Goal: Navigation & Orientation: Find specific page/section

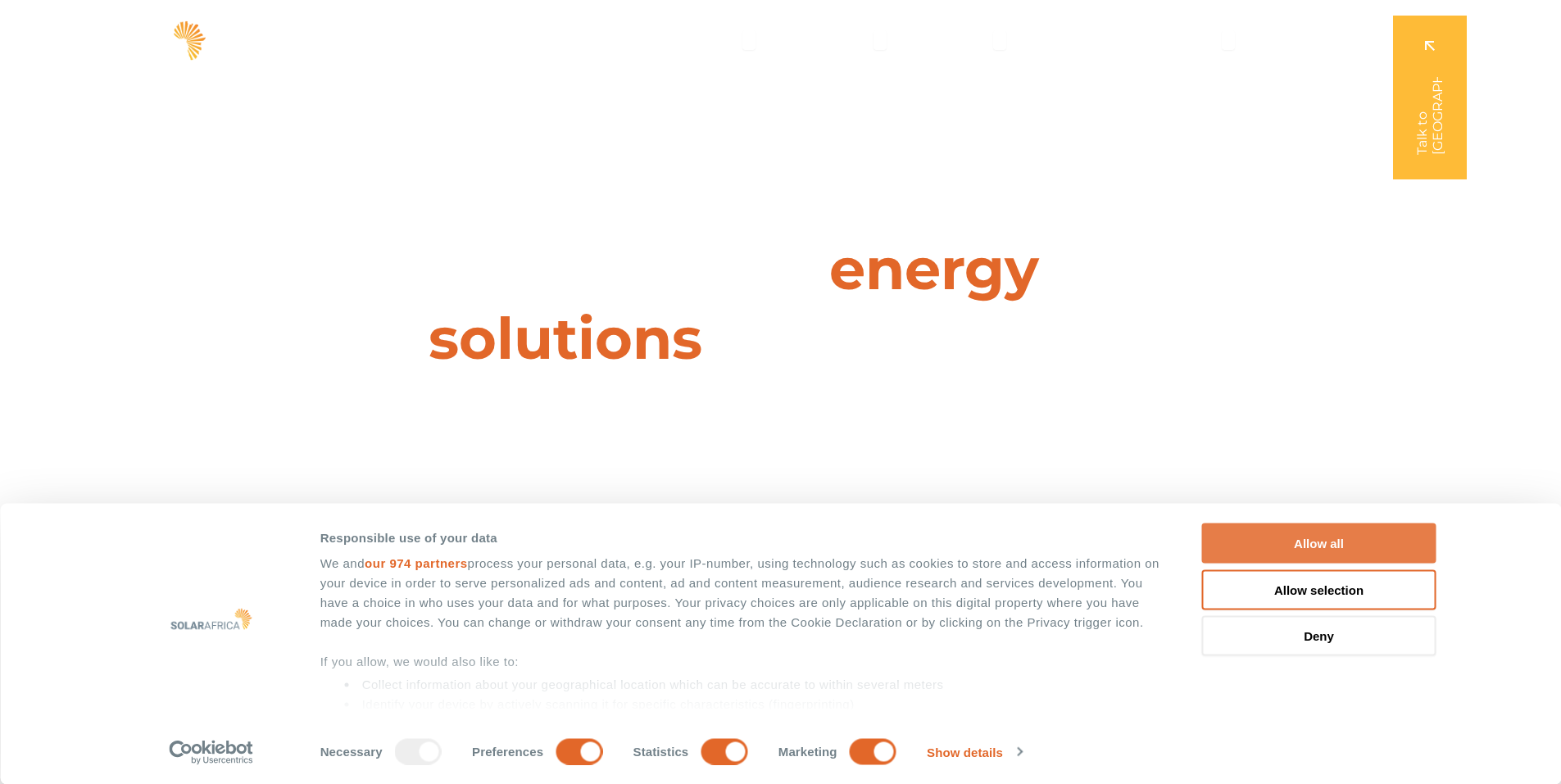
click at [1307, 538] on button "Allow all" at bounding box center [1319, 543] width 235 height 40
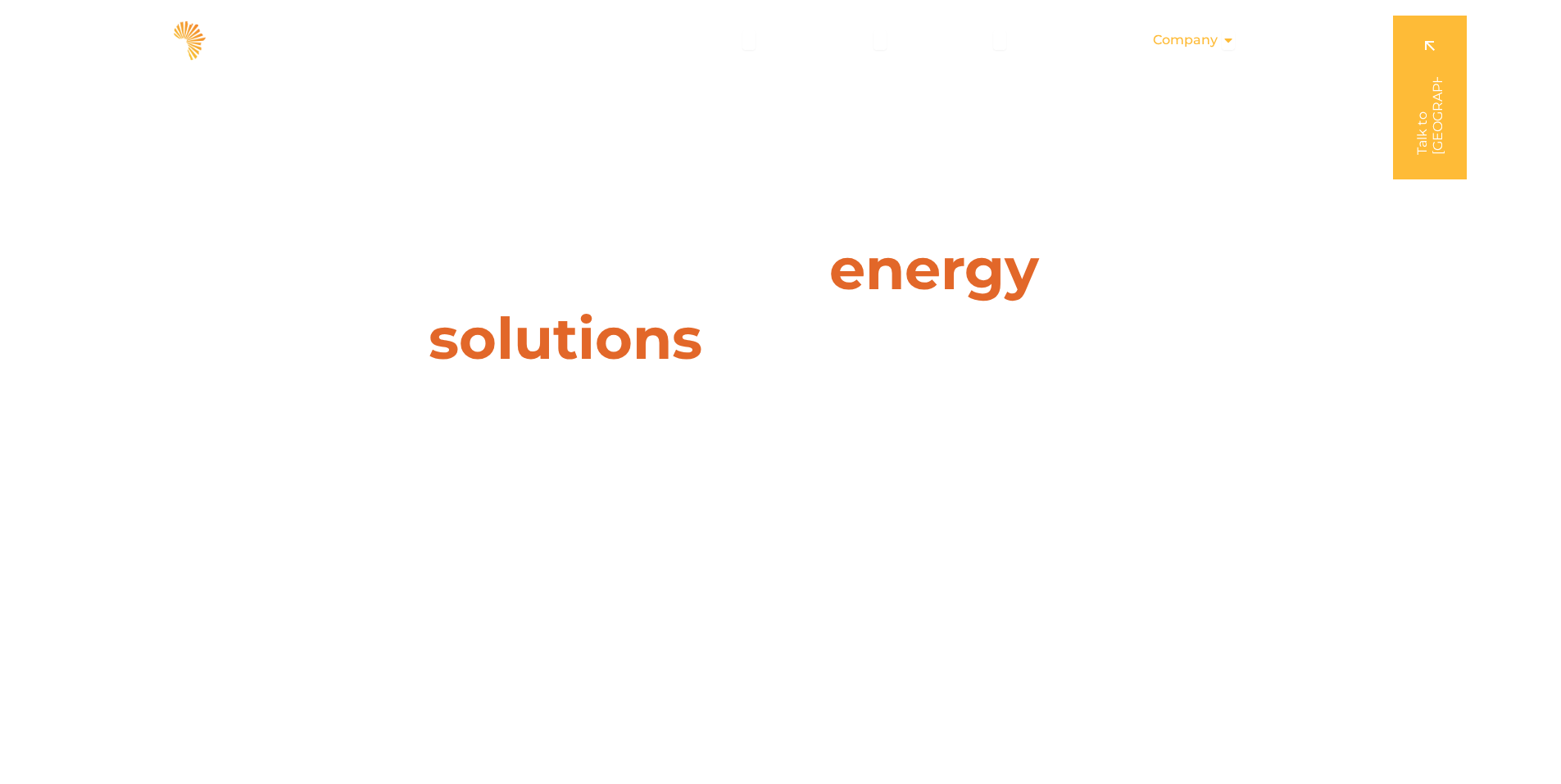
click at [1184, 44] on span "Company" at bounding box center [1186, 40] width 65 height 20
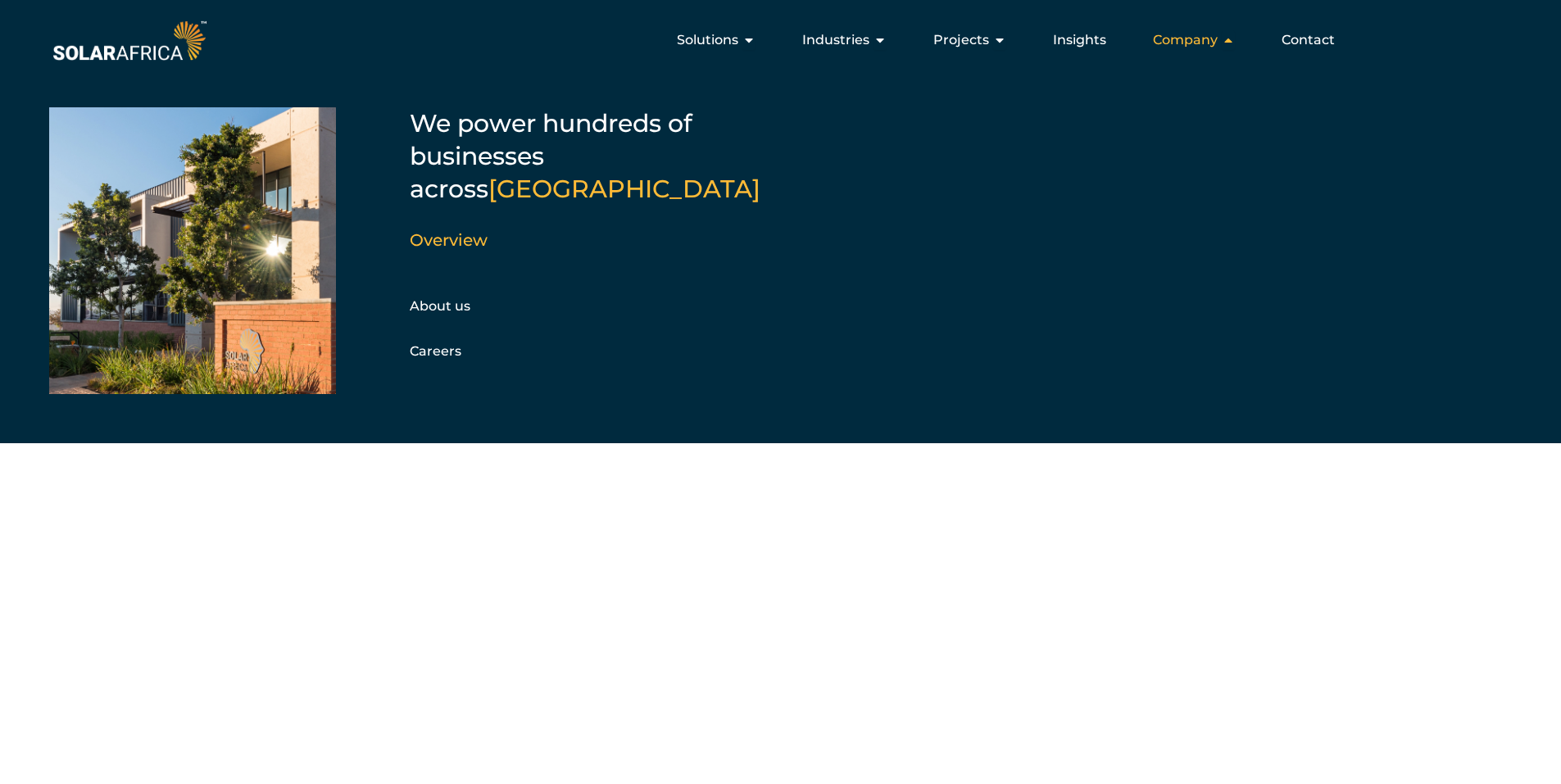
click at [1183, 44] on span "Company" at bounding box center [1186, 40] width 65 height 20
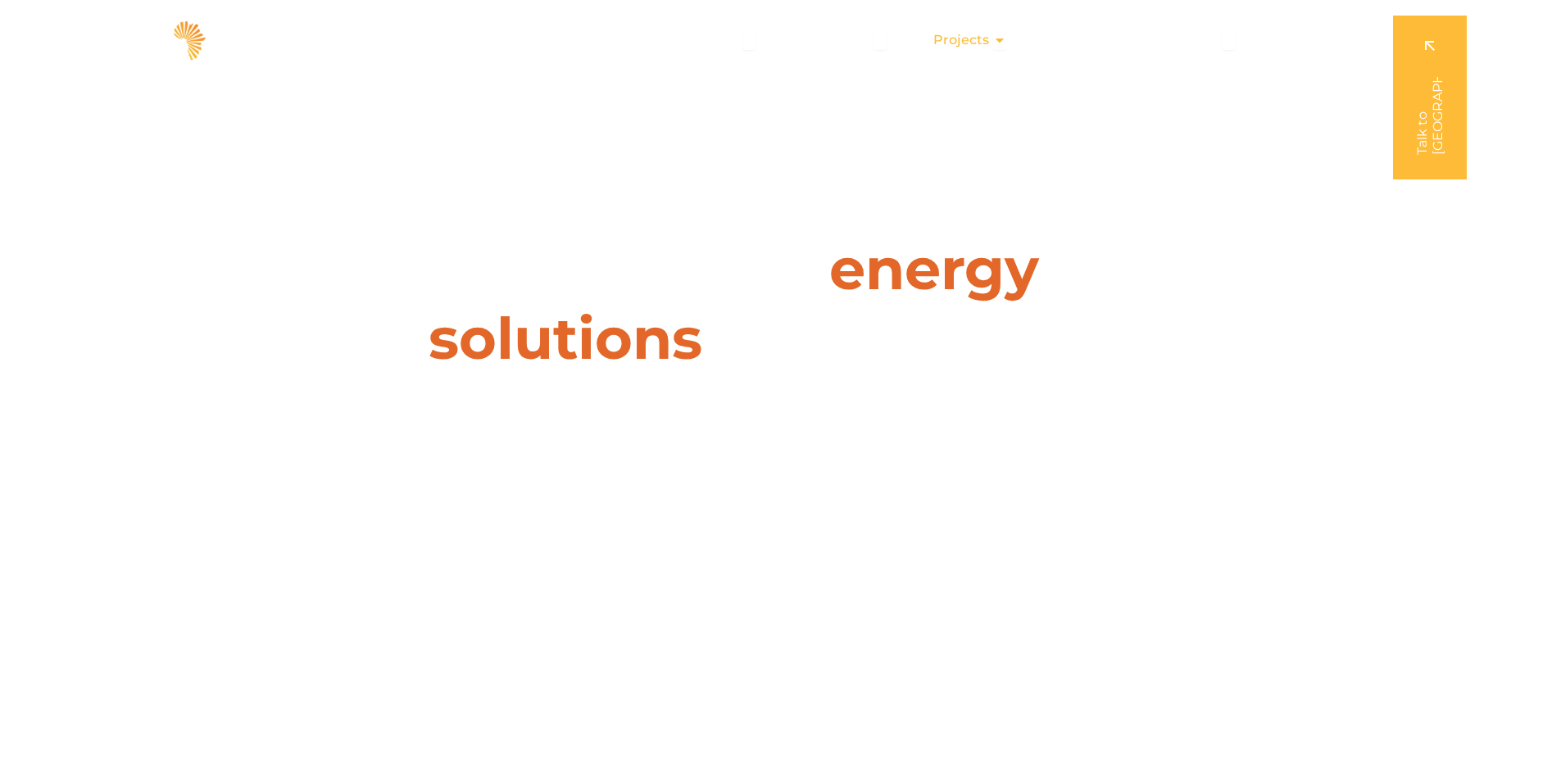
click at [989, 38] on span "Projects" at bounding box center [962, 40] width 56 height 20
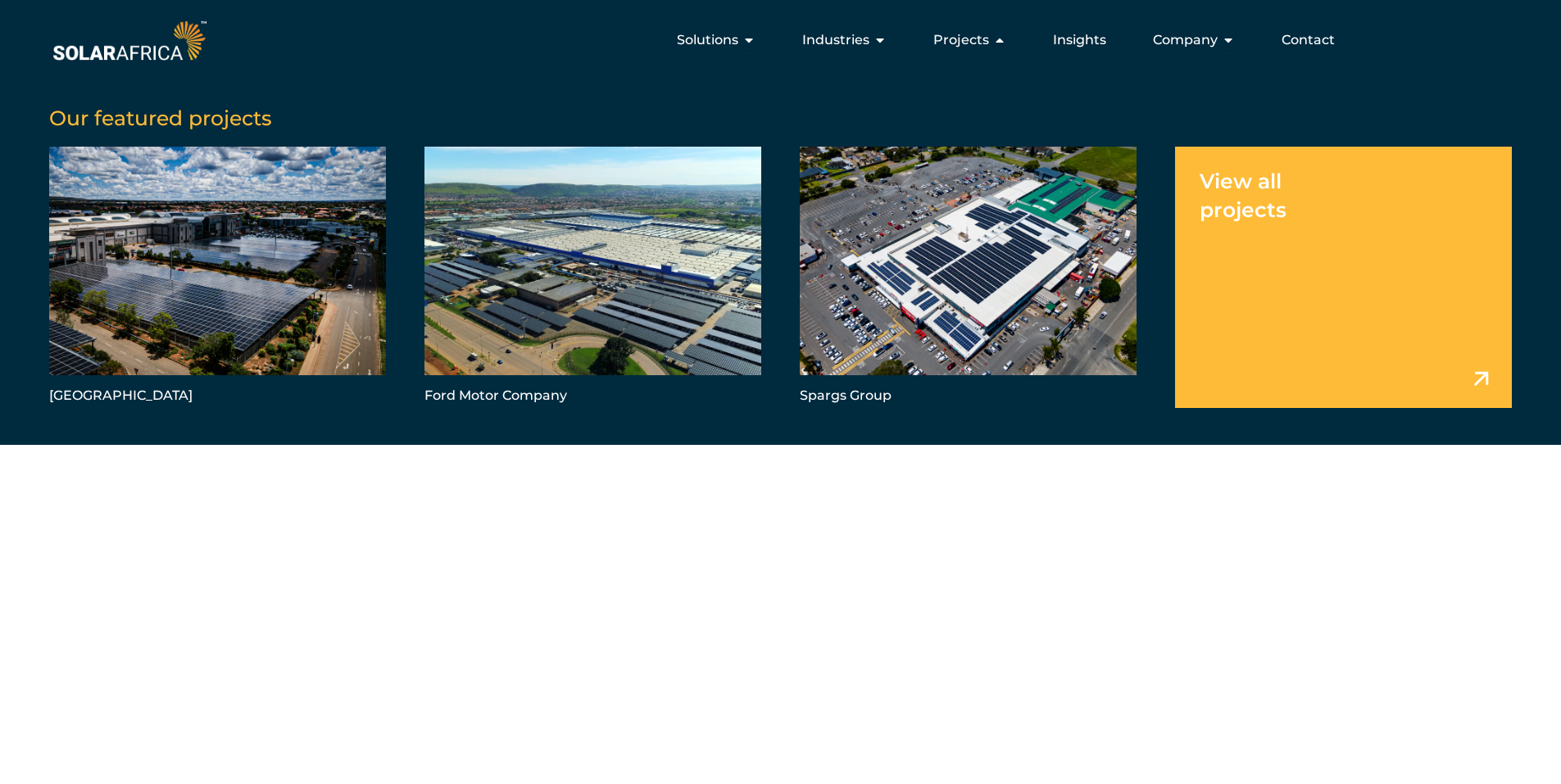
click at [1479, 375] on link "Menu" at bounding box center [1343, 277] width 337 height 261
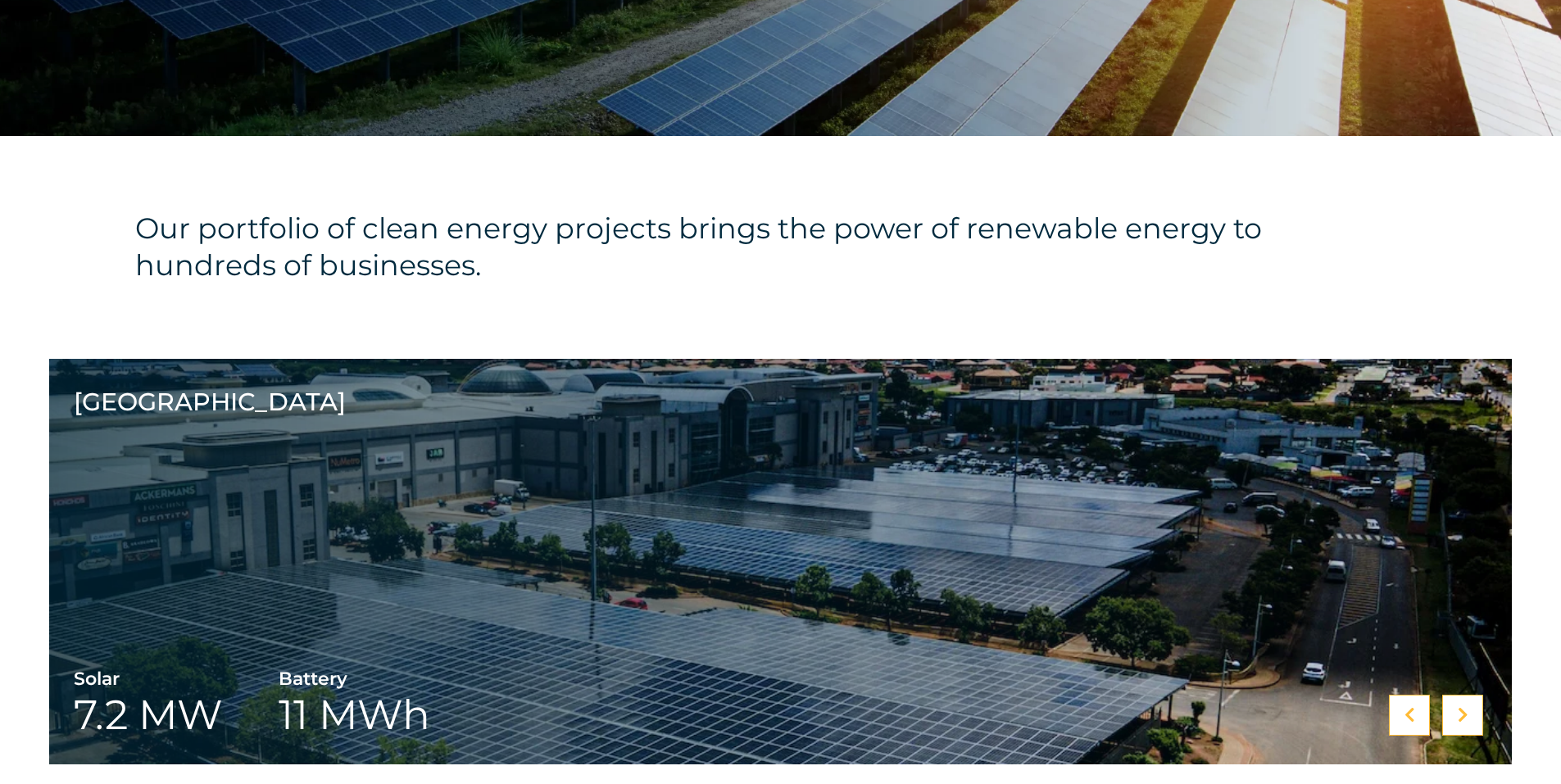
scroll to position [573, 0]
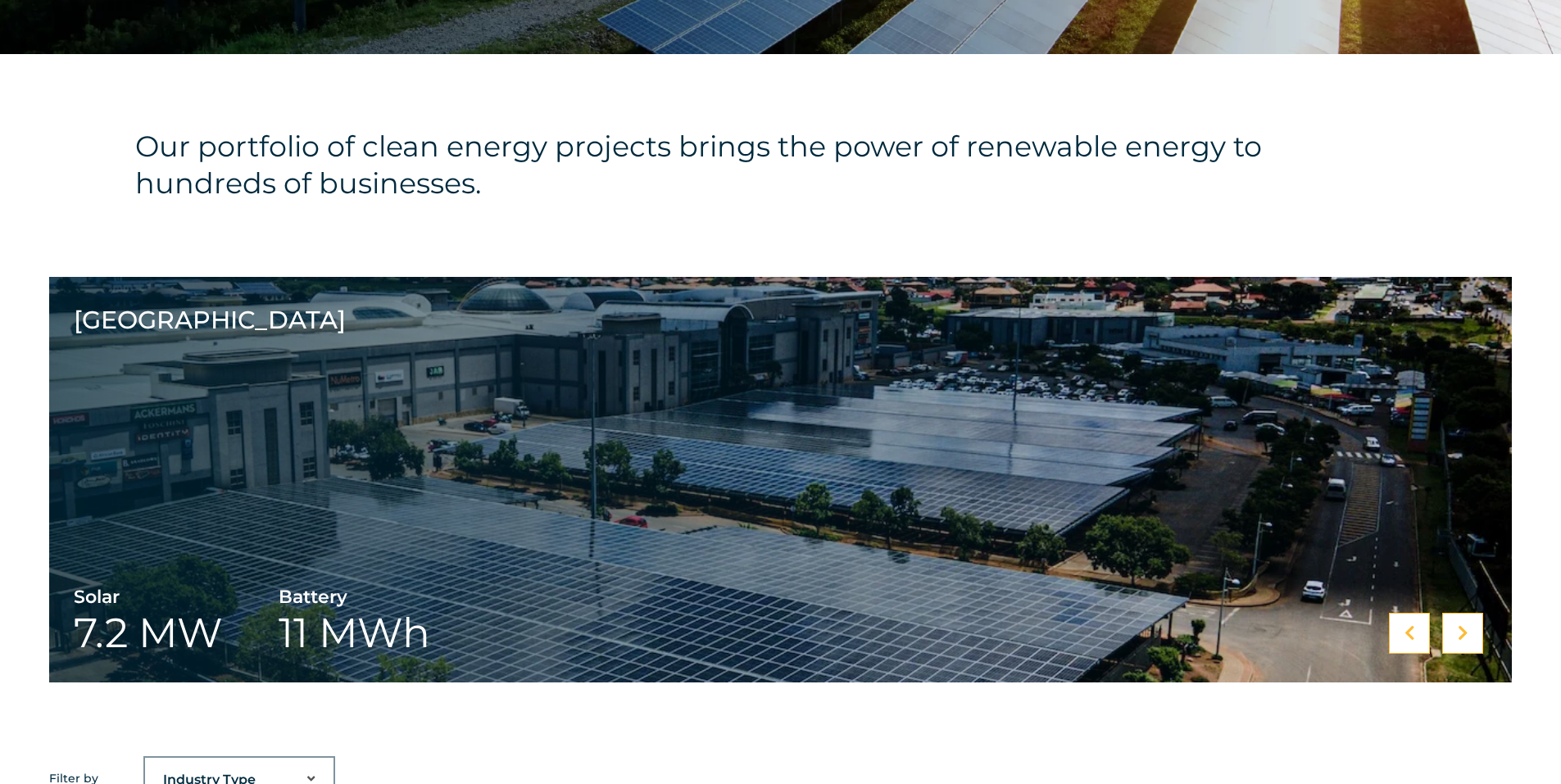
click at [1470, 639] on div at bounding box center [1462, 633] width 41 height 41
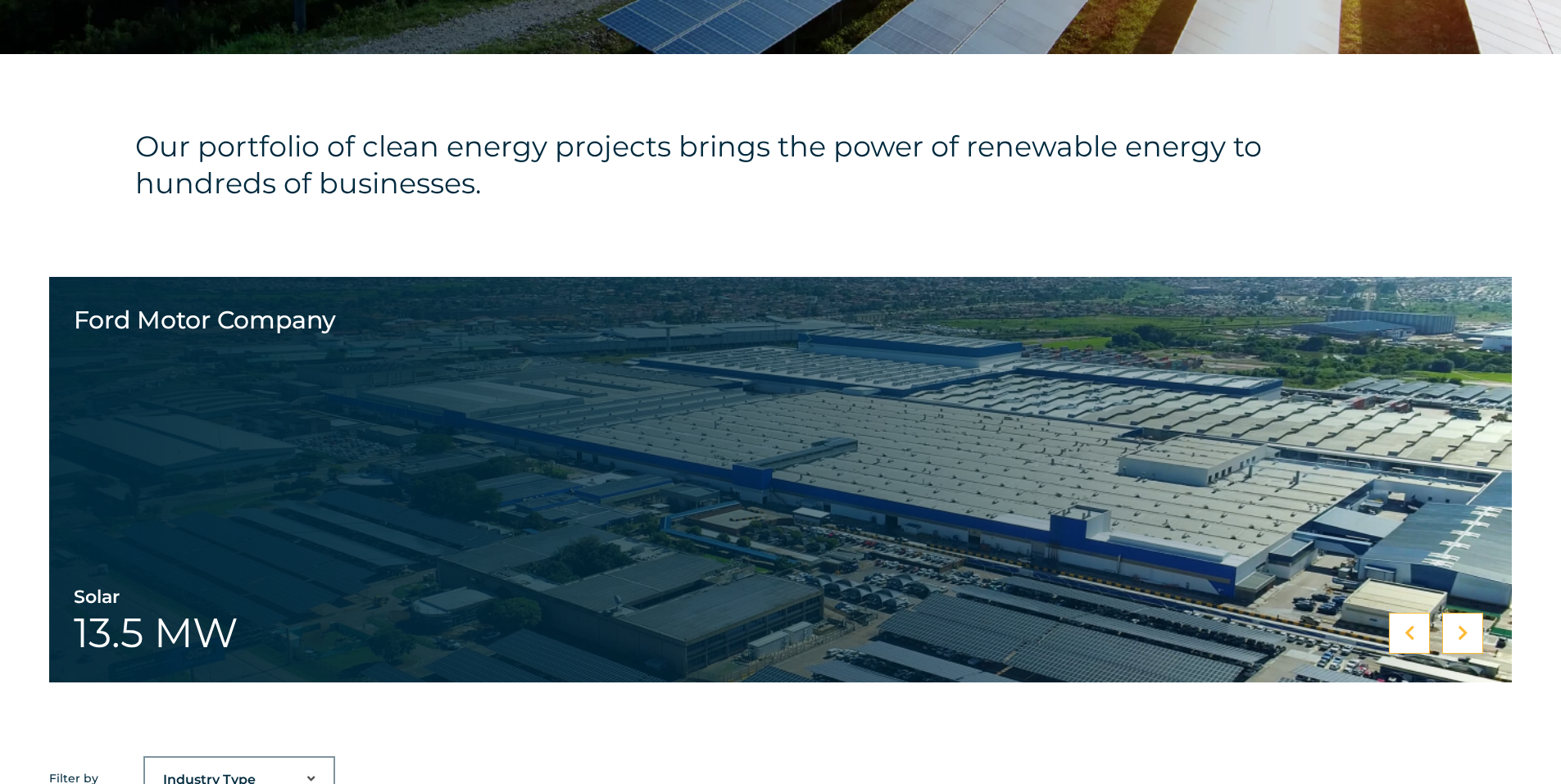
click at [1470, 639] on div at bounding box center [1462, 633] width 41 height 41
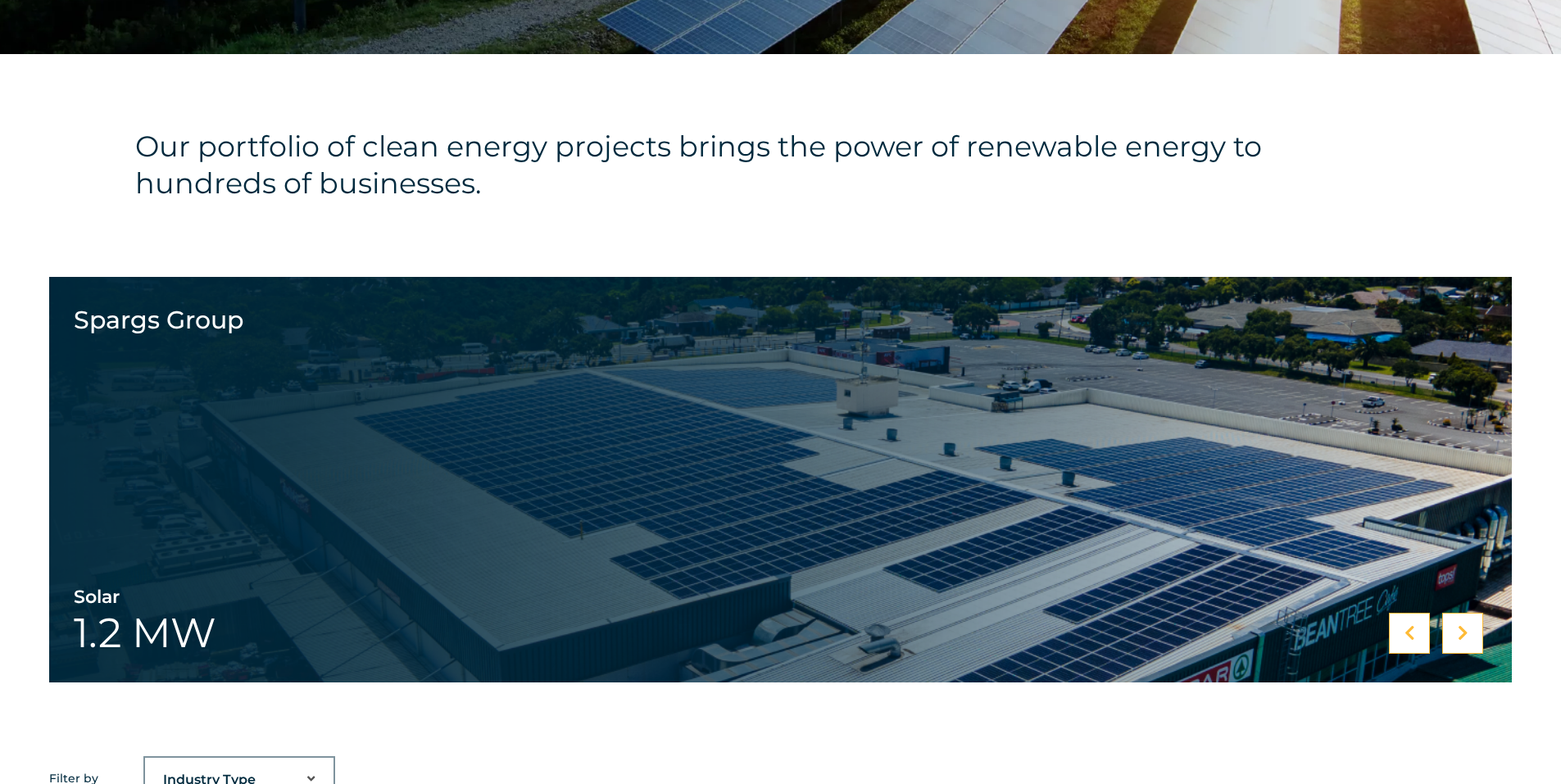
click at [1470, 639] on div at bounding box center [1462, 633] width 41 height 41
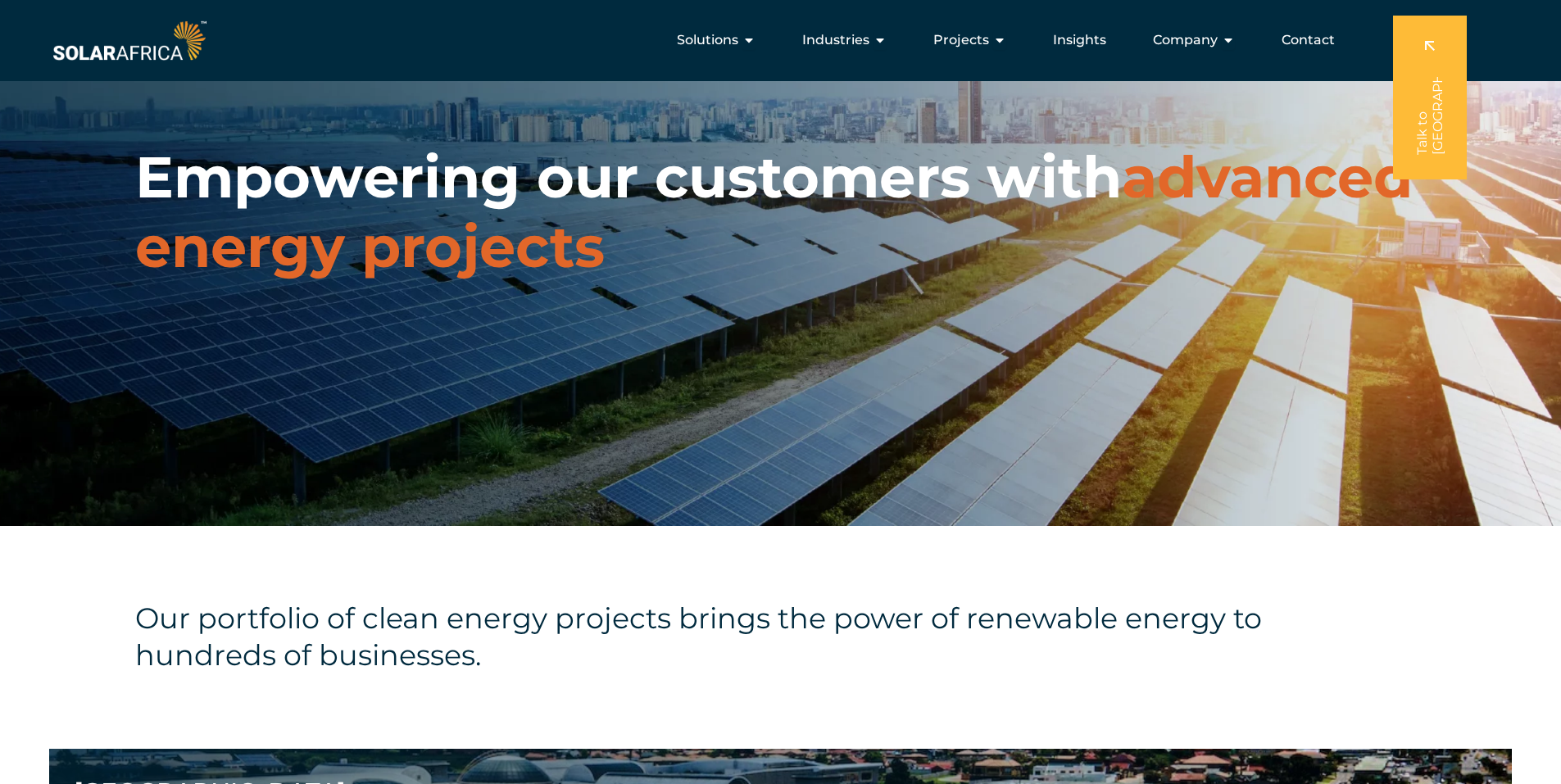
scroll to position [0, 0]
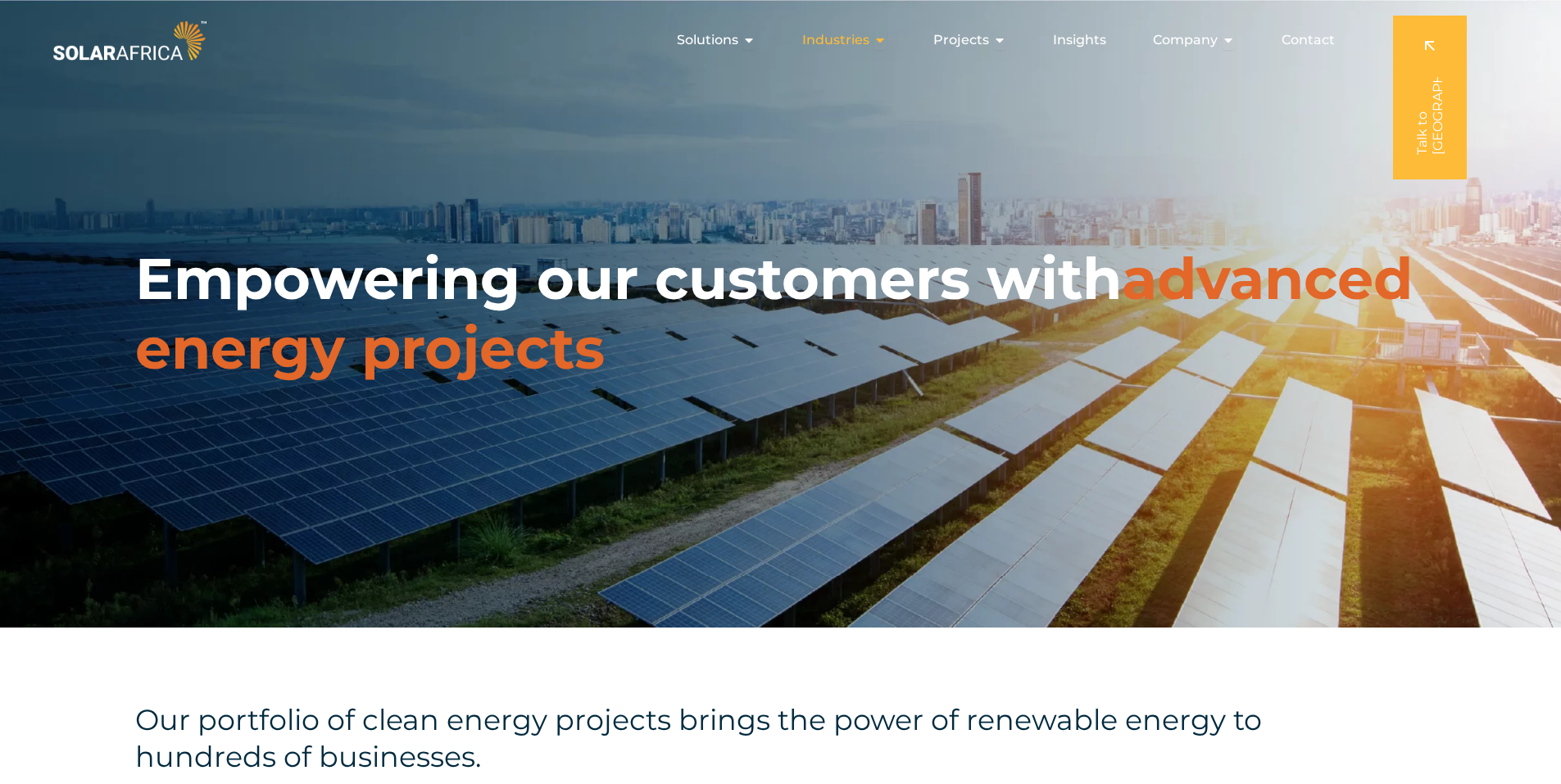
click at [843, 31] on span "Industries" at bounding box center [835, 40] width 67 height 20
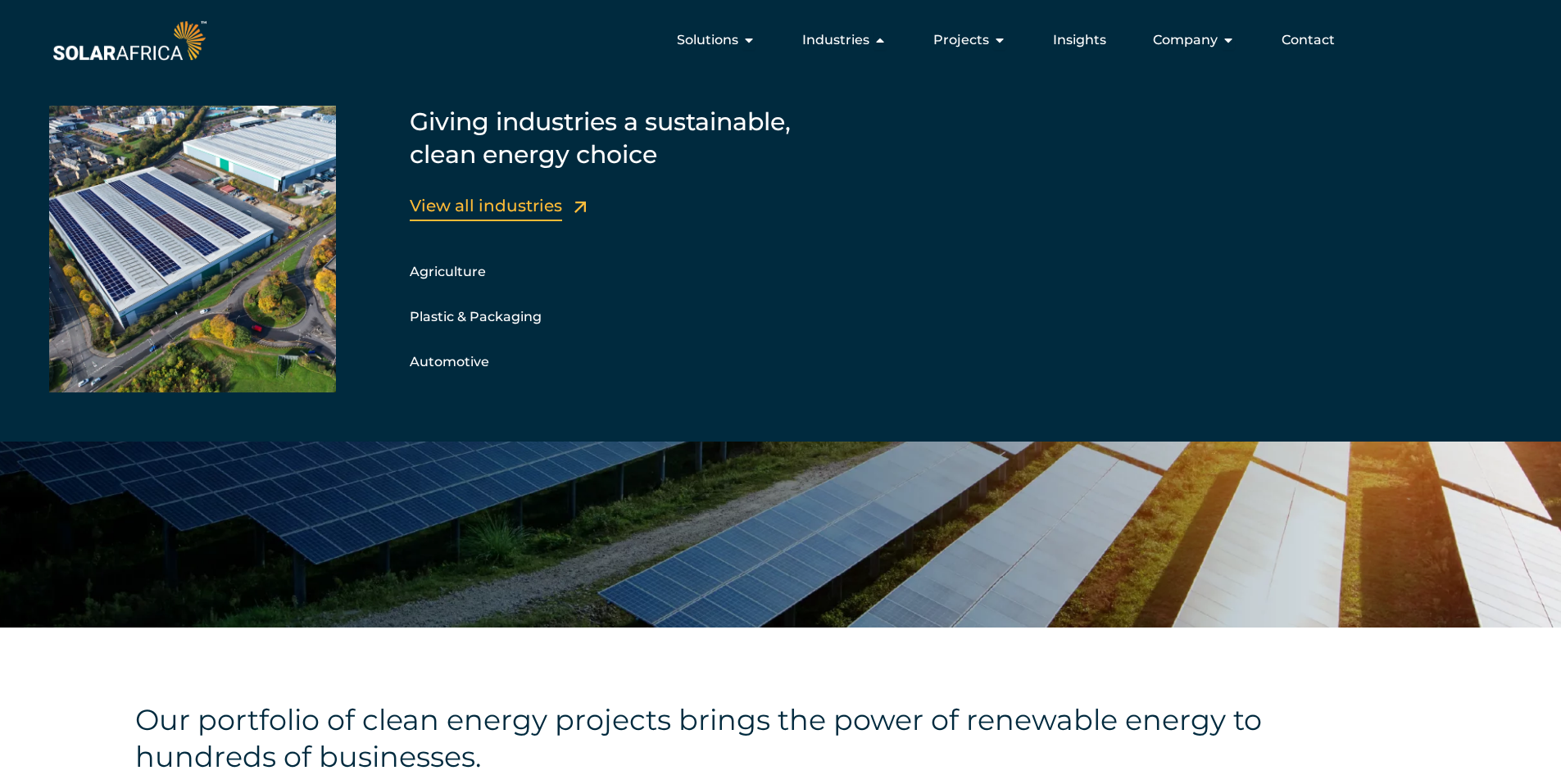
click at [482, 207] on link "View all industries" at bounding box center [486, 206] width 152 height 20
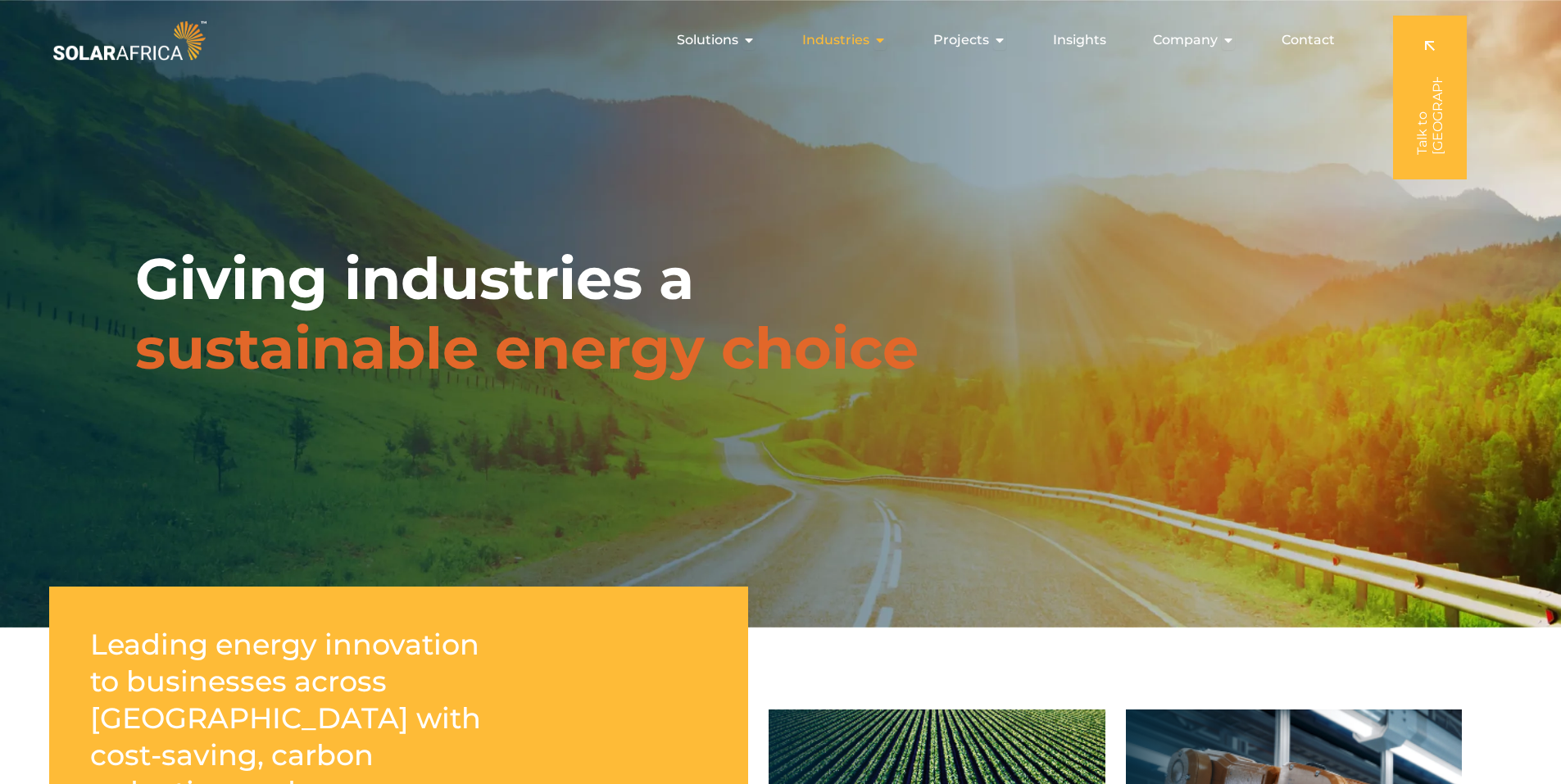
click at [858, 39] on span "Industries" at bounding box center [835, 40] width 67 height 20
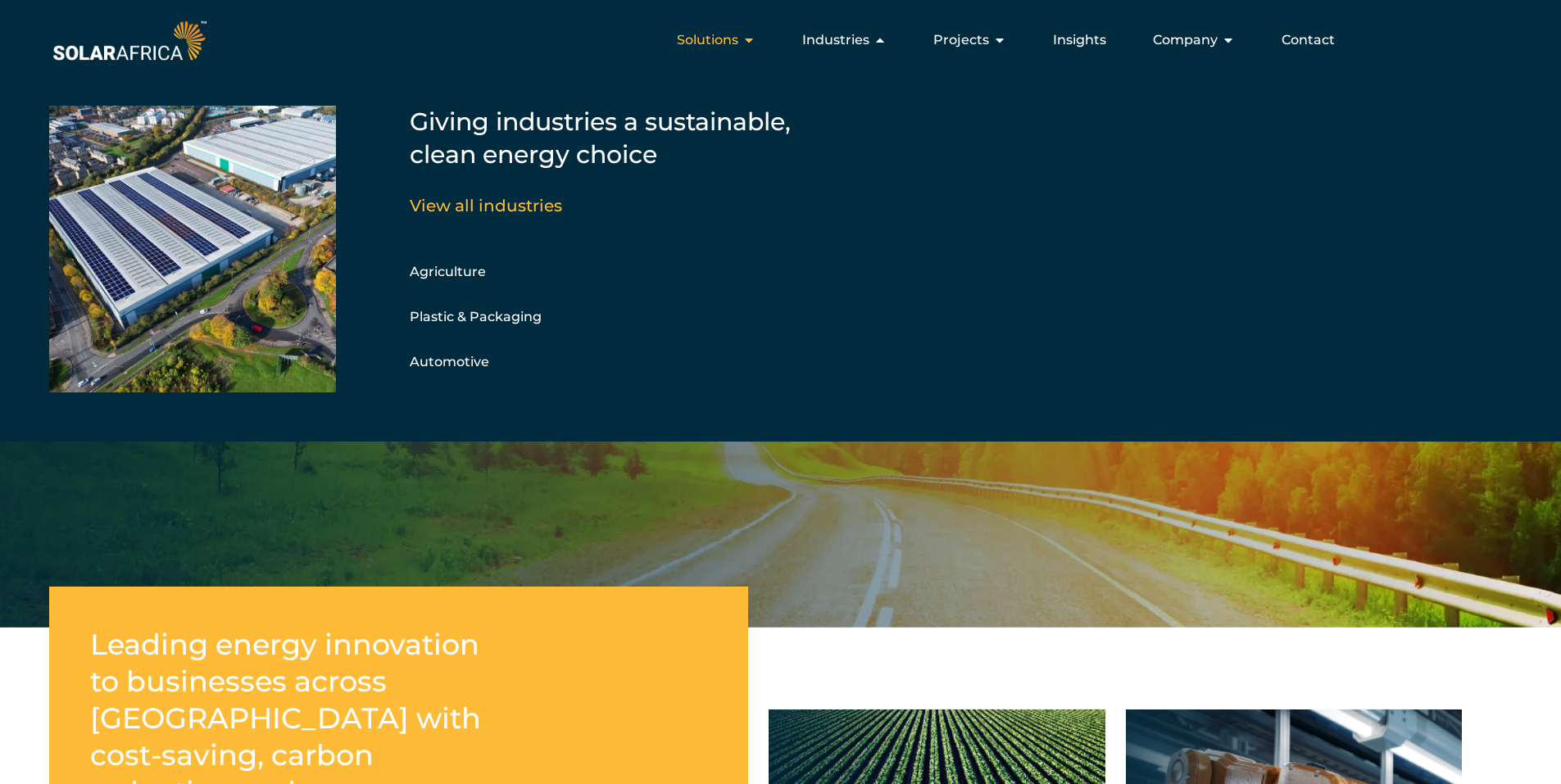
click at [731, 36] on span "Solutions" at bounding box center [707, 40] width 62 height 20
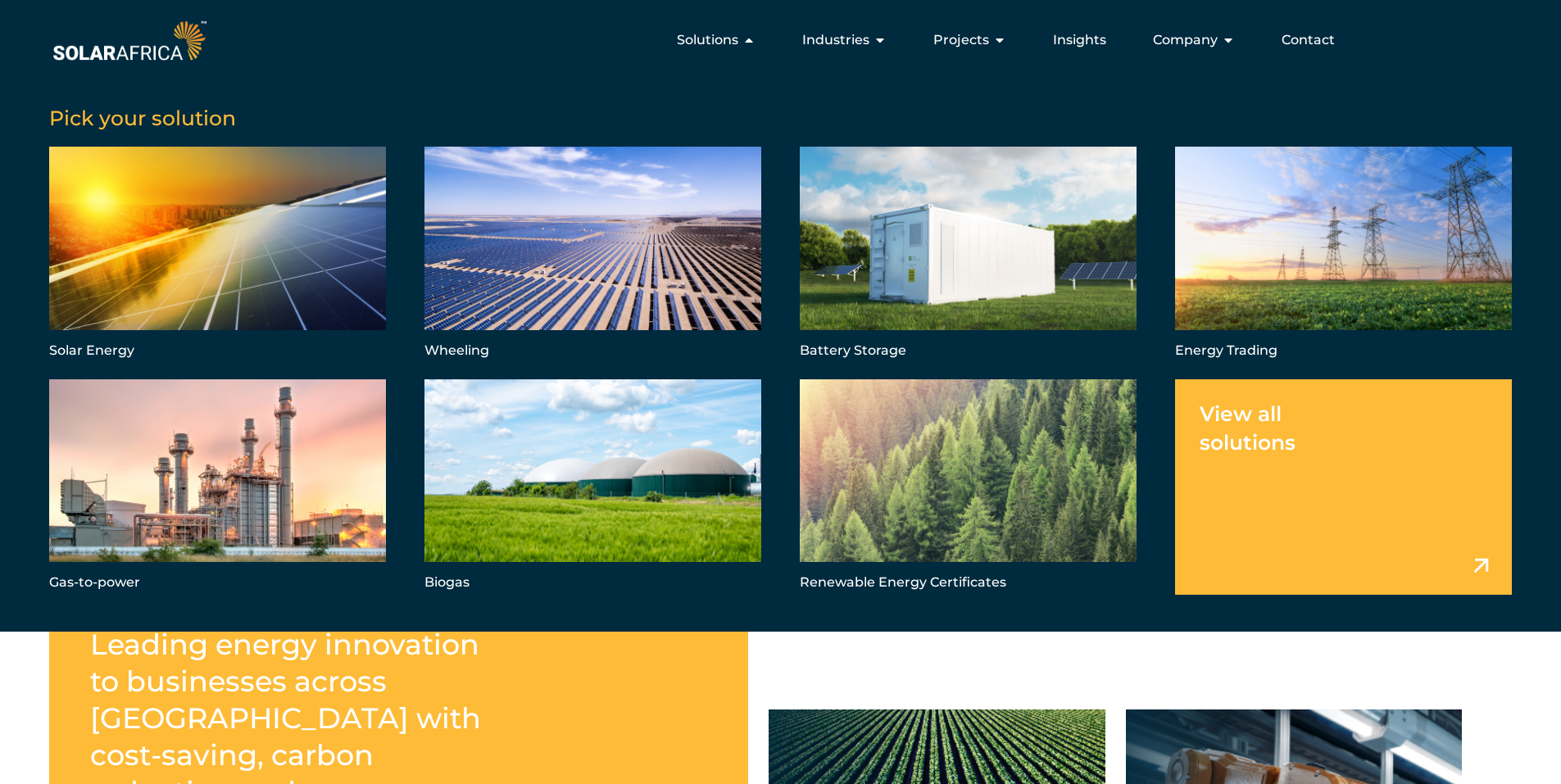
click at [1288, 478] on link "Menu" at bounding box center [1343, 487] width 337 height 215
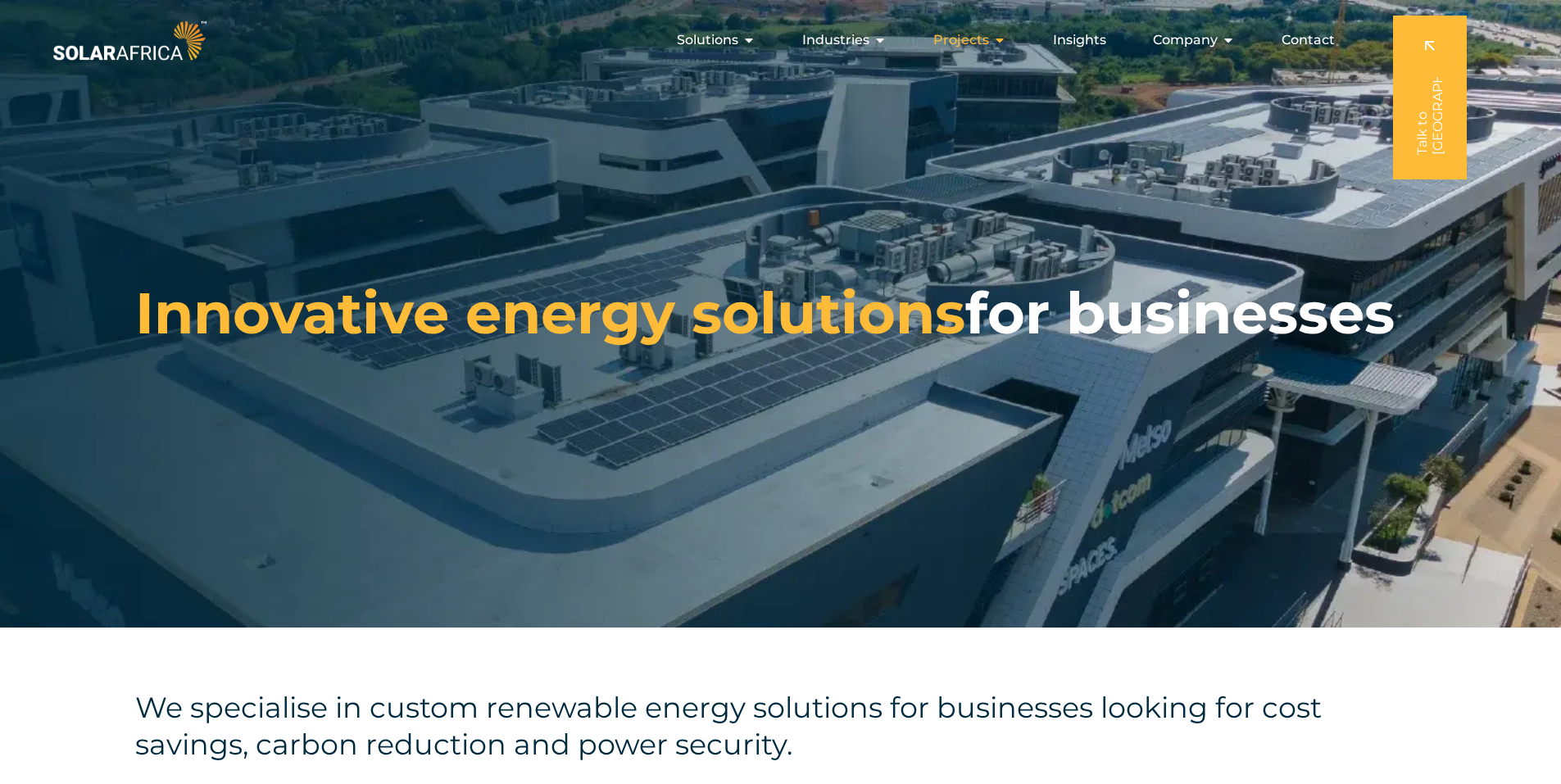
click at [984, 39] on span "Projects" at bounding box center [962, 40] width 56 height 20
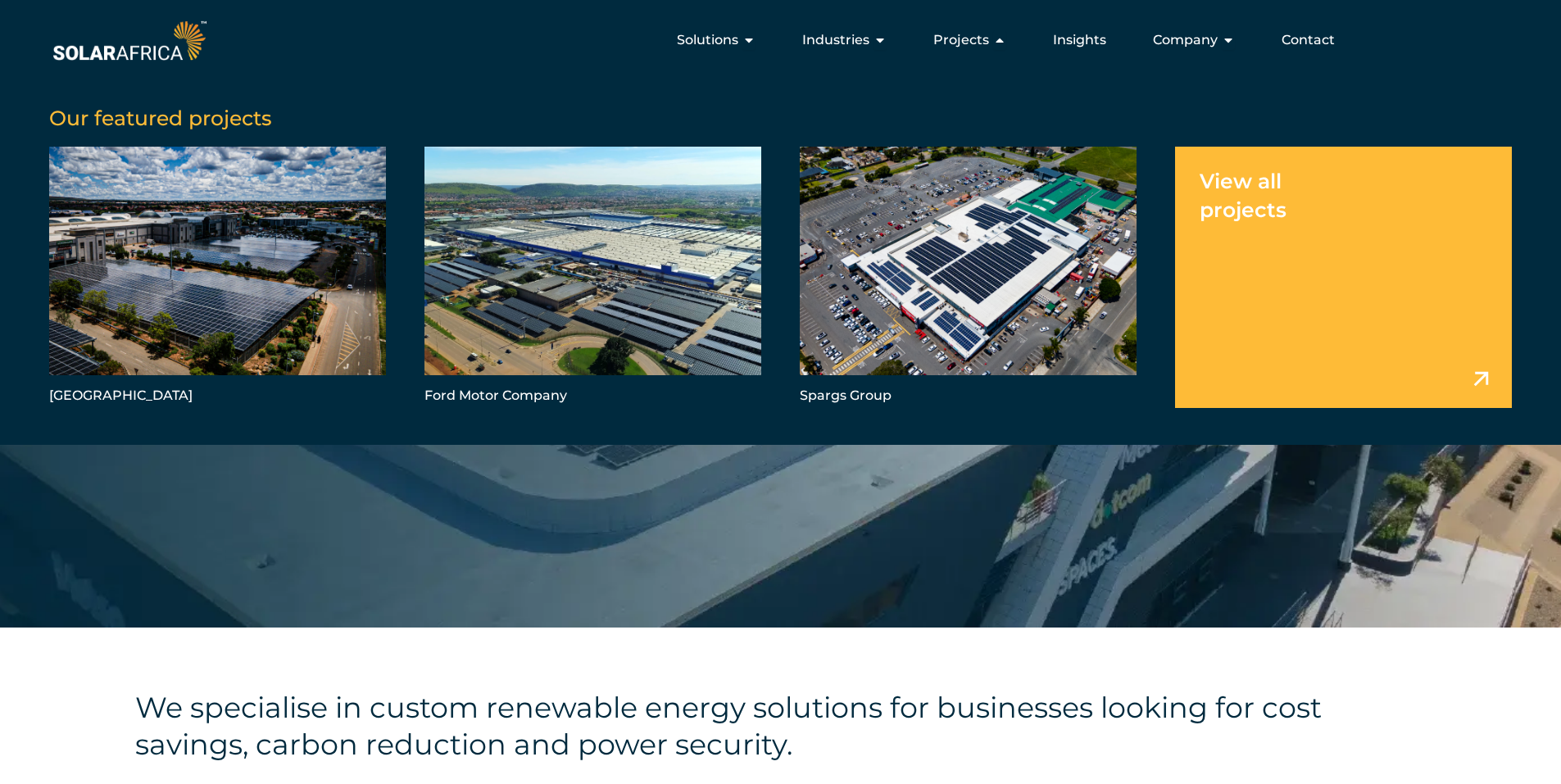
click at [1229, 197] on link "Menu" at bounding box center [1343, 277] width 337 height 261
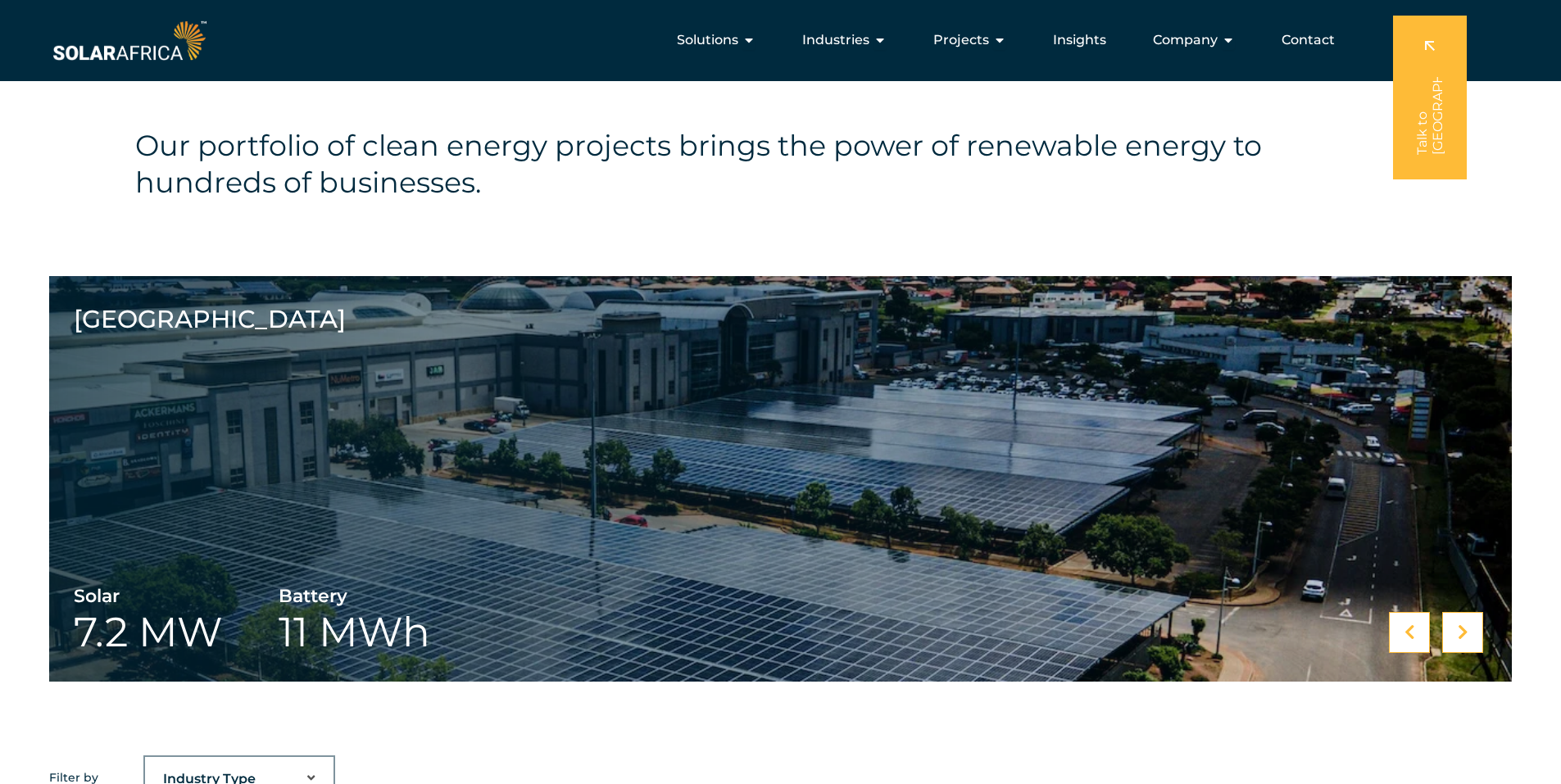
scroll to position [573, 0]
